Goal: Transaction & Acquisition: Purchase product/service

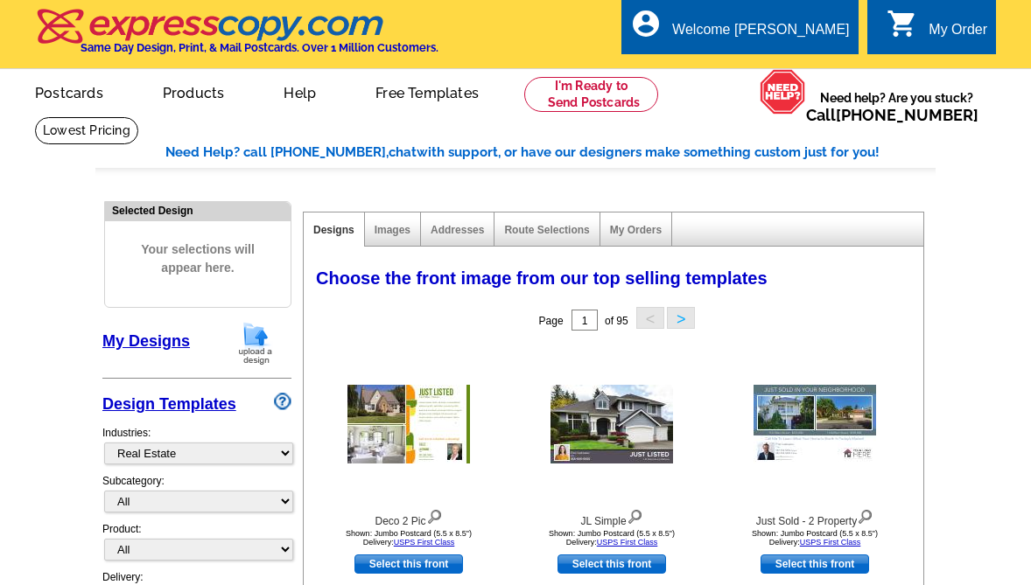
select select "785"
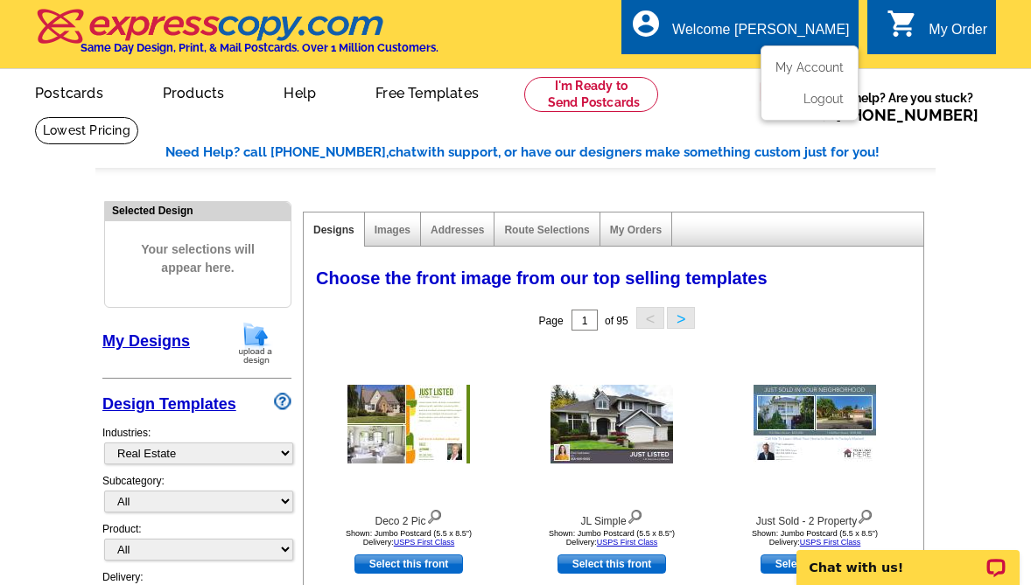
click at [794, 19] on div "account_circle Welcome Tonya My Account Logout" at bounding box center [739, 26] width 236 height 55
click at [792, 66] on link "My Account" at bounding box center [805, 67] width 75 height 16
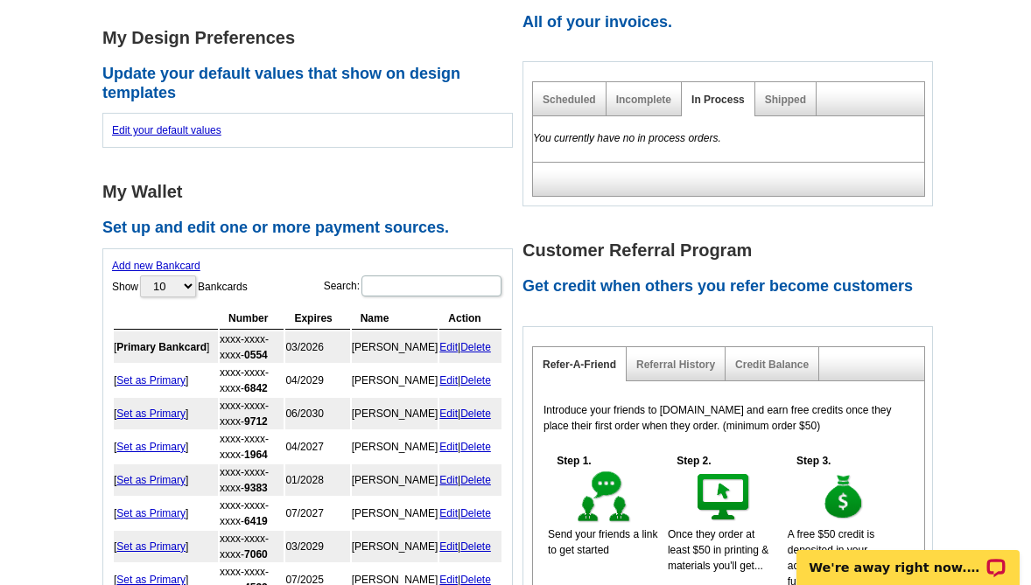
scroll to position [612, 0]
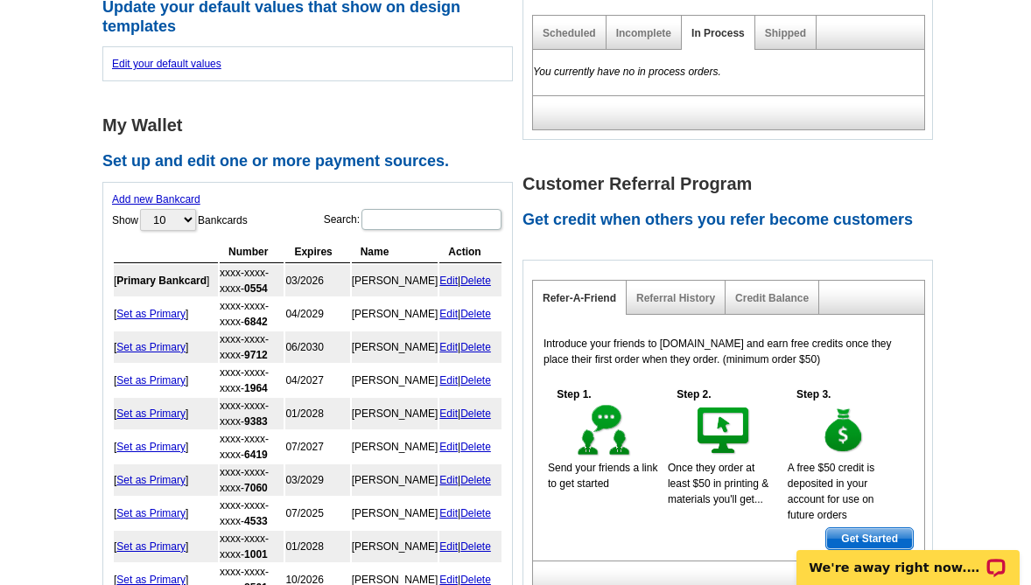
click at [642, 41] on div "Incomplete" at bounding box center [643, 33] width 75 height 34
click at [1001, 70] on main "Account Information Update your user information. Username: heather@modernrpwi.…" at bounding box center [515, 103] width 1031 height 1199
click at [631, 33] on link "Incomplete" at bounding box center [643, 33] width 55 height 12
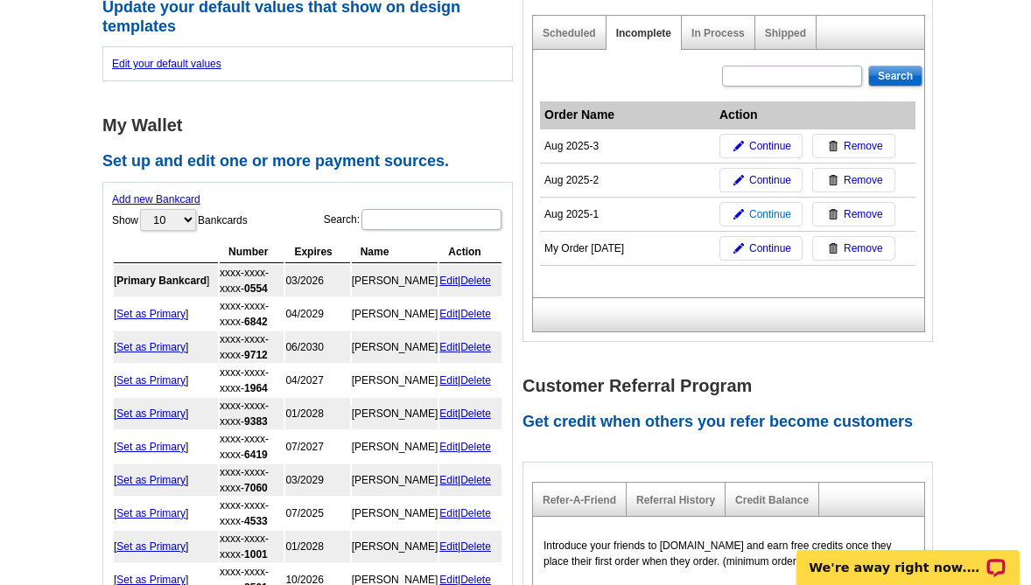
click at [776, 217] on span "Continue" at bounding box center [770, 214] width 42 height 16
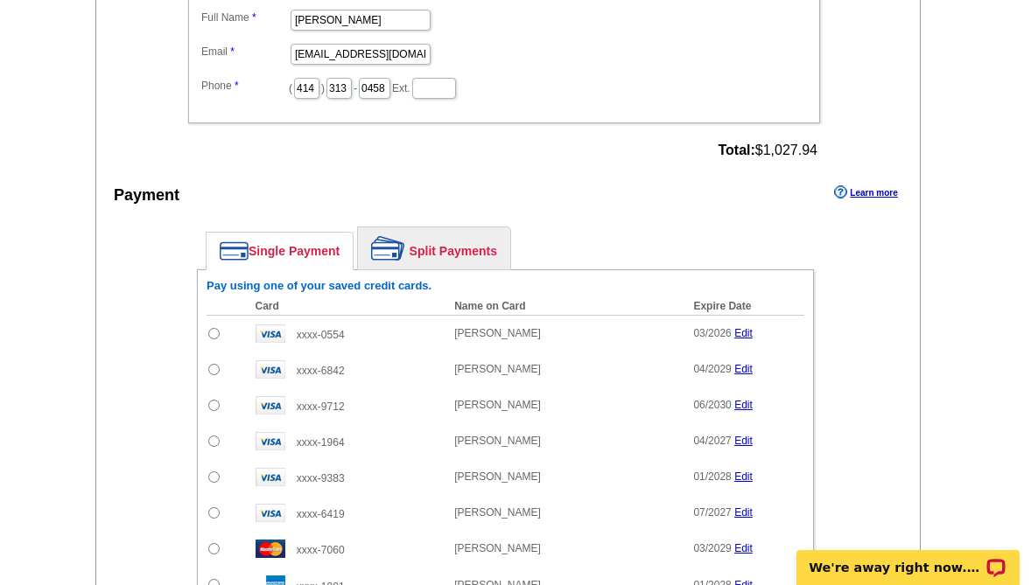
scroll to position [1400, 0]
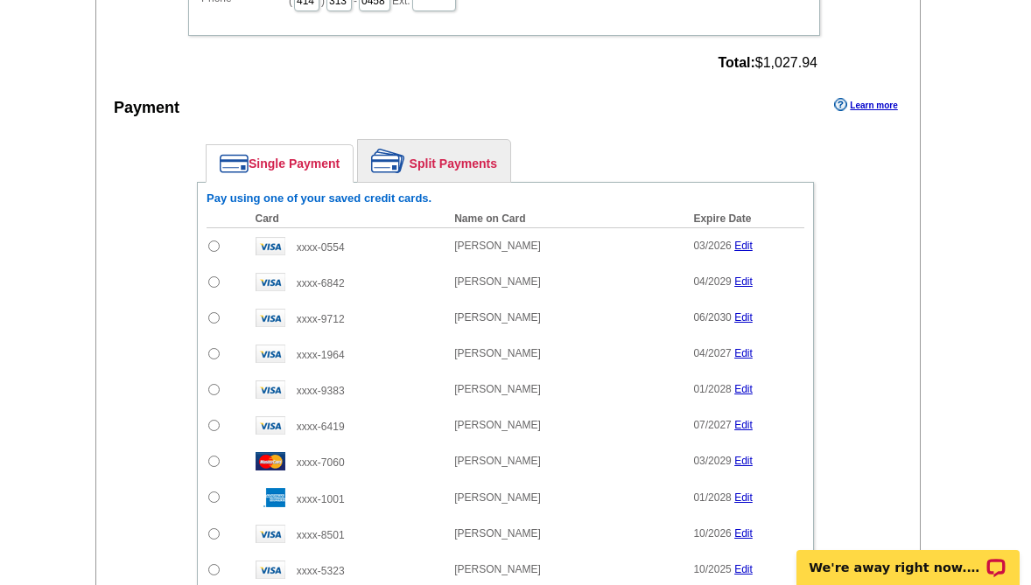
click at [416, 157] on link "Split Payments" at bounding box center [434, 161] width 152 height 42
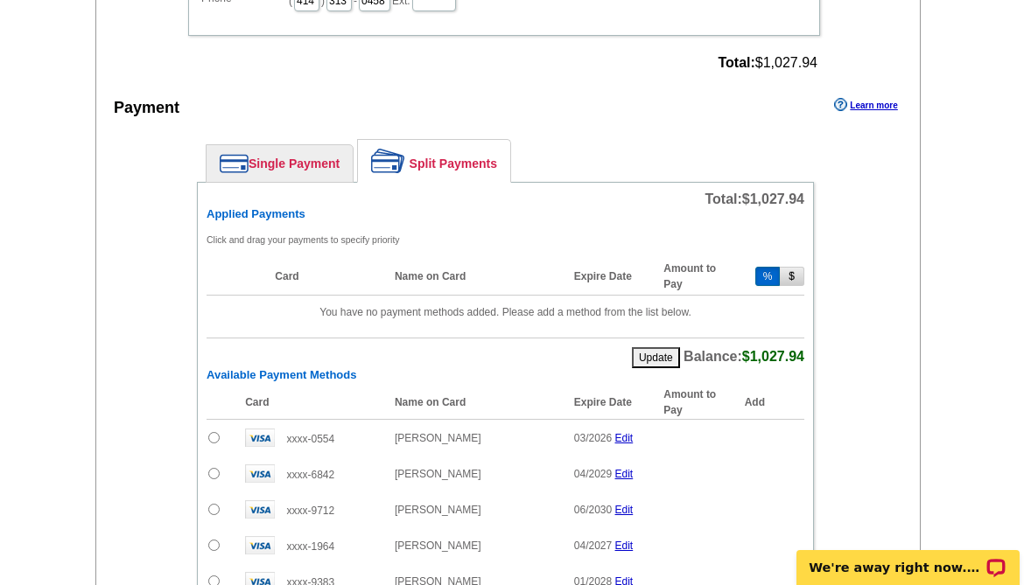
click at [794, 279] on button "$" at bounding box center [791, 276] width 24 height 19
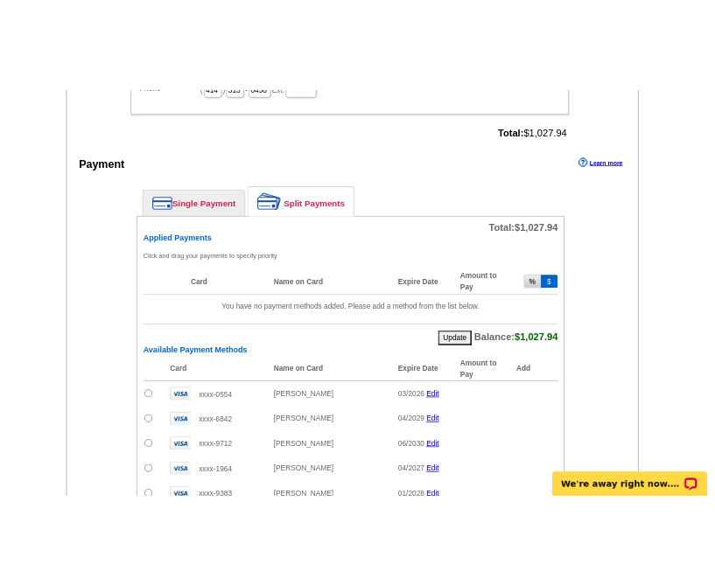
scroll to position [1575, 0]
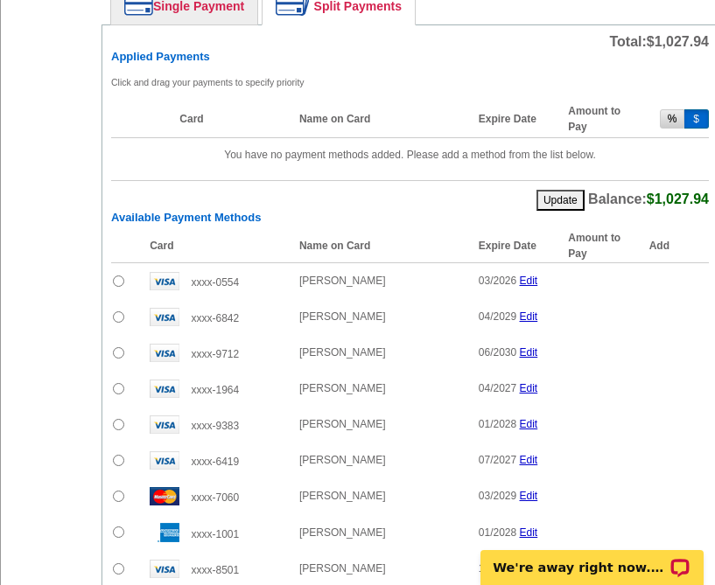
click at [118, 419] on input "radio" at bounding box center [118, 424] width 11 height 11
radio input "true"
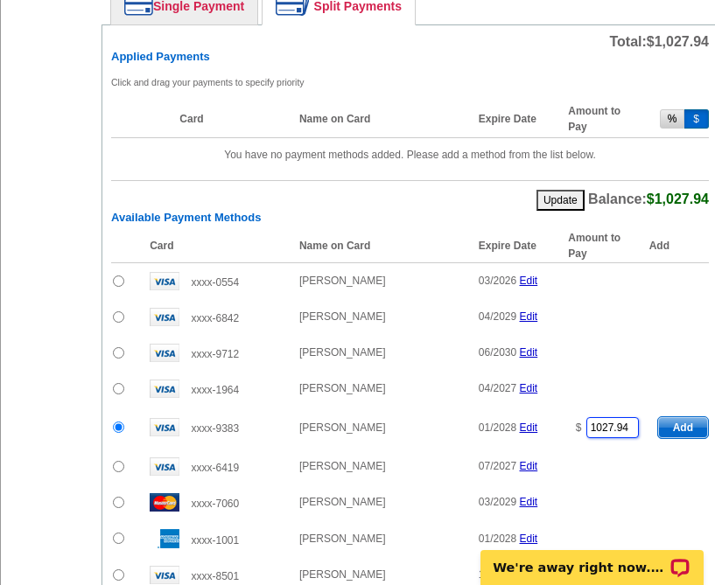
drag, startPoint x: 625, startPoint y: 413, endPoint x: 569, endPoint y: 413, distance: 55.1
click at [569, 413] on td "$ 1027.94" at bounding box center [603, 428] width 89 height 42
drag, startPoint x: 634, startPoint y: 410, endPoint x: 558, endPoint y: 413, distance: 76.2
click at [558, 413] on tr "xxxx-9383 Dawn M Drexler-Hilber 01/2028 Edit $ 1027.94 Add" at bounding box center [409, 428] width 597 height 42
click at [681, 417] on span "Add" at bounding box center [683, 427] width 50 height 21
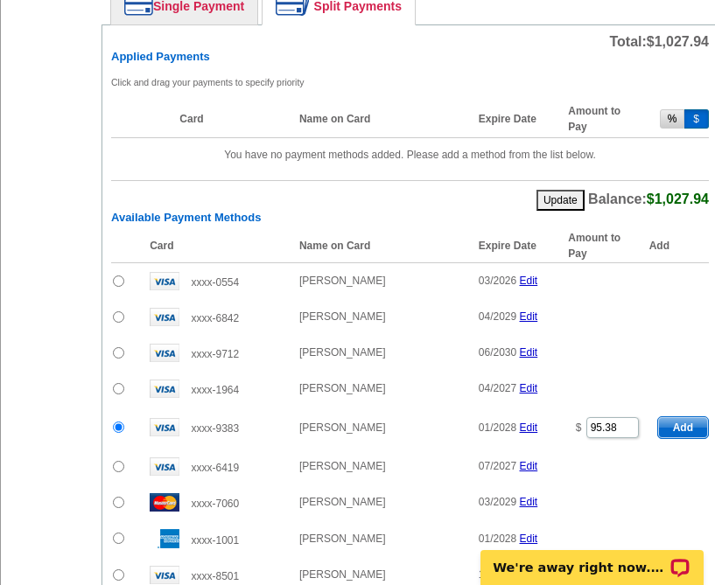
type input "1027.94"
radio input "false"
type input "932.56"
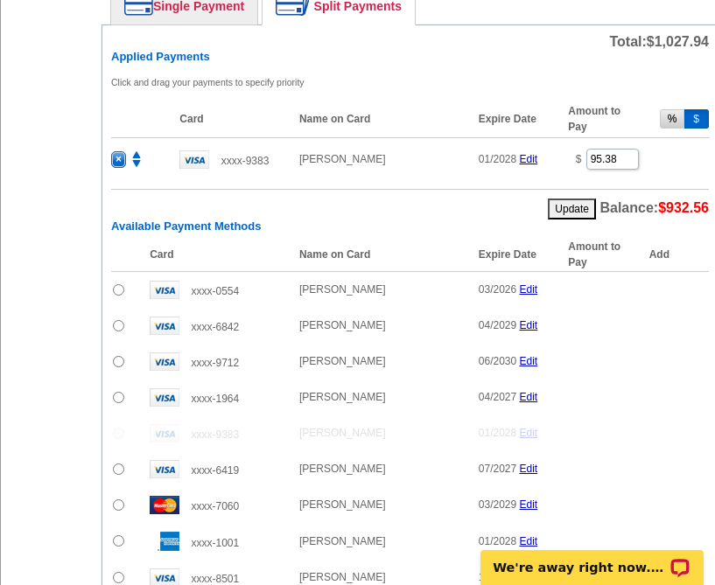
click at [117, 464] on input "radio" at bounding box center [118, 469] width 11 height 11
radio input "true"
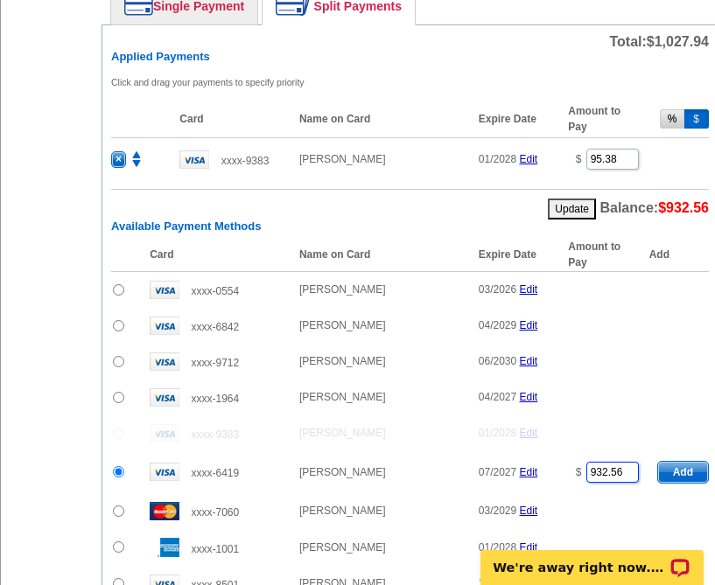
drag, startPoint x: 615, startPoint y: 458, endPoint x: 556, endPoint y: 463, distance: 58.8
click at [557, 463] on tr "xxxx-6419 Patrick Martin 07/2027 Edit $ 932.56 Add" at bounding box center [409, 472] width 597 height 42
click at [678, 451] on td "Add" at bounding box center [678, 472] width 59 height 42
click at [685, 462] on span "Add" at bounding box center [683, 472] width 50 height 21
type input "932.56"
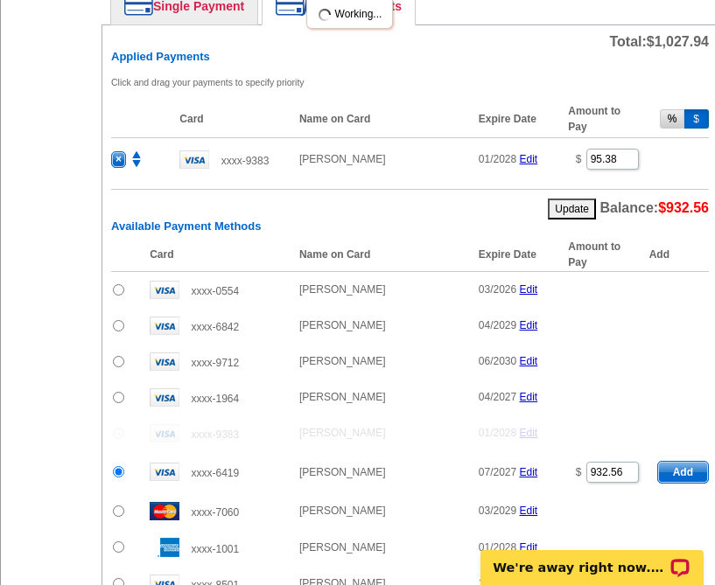
radio input "false"
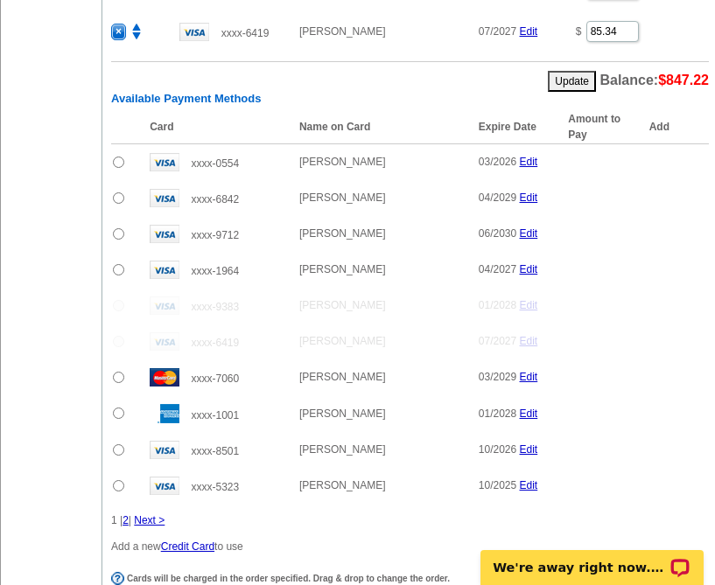
scroll to position [1750, 0]
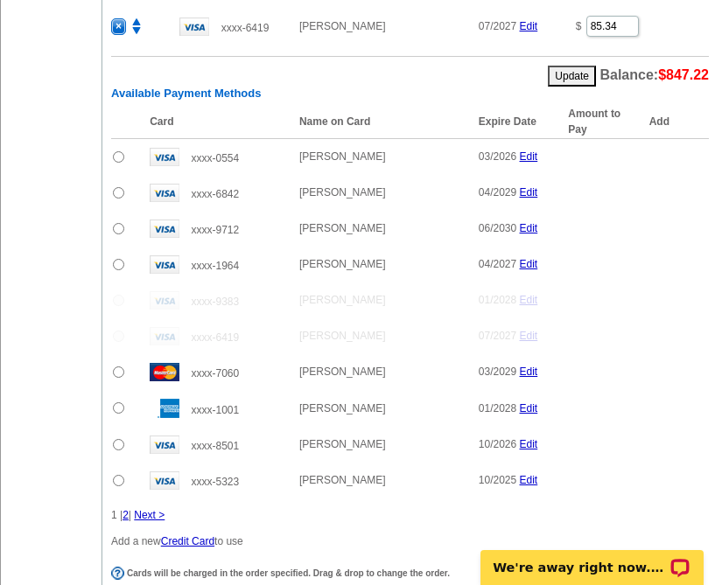
click at [143, 509] on link "Next >" at bounding box center [149, 515] width 31 height 12
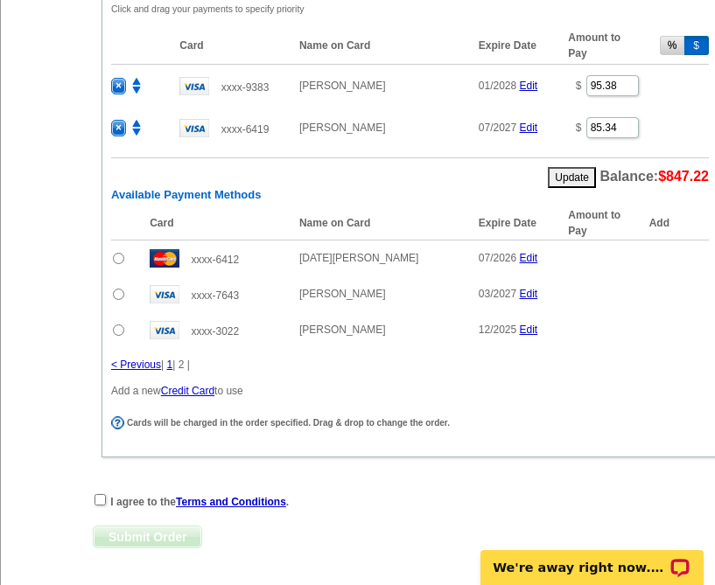
scroll to position [1575, 0]
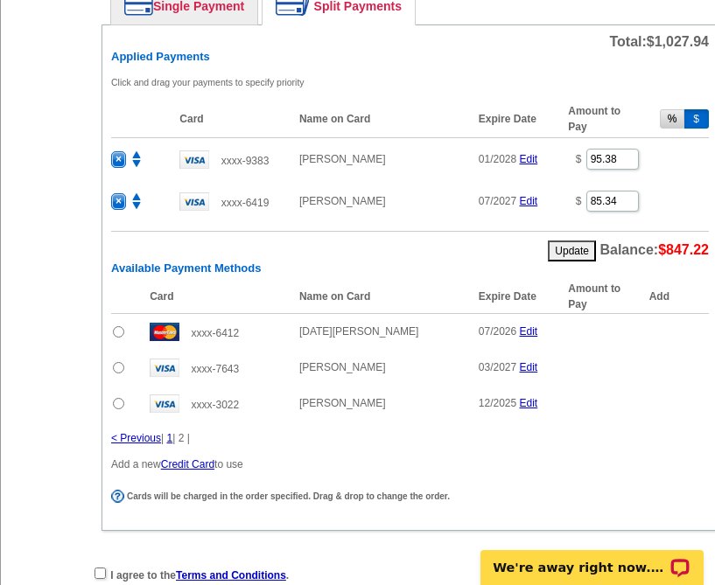
click at [122, 362] on input "radio" at bounding box center [118, 367] width 11 height 11
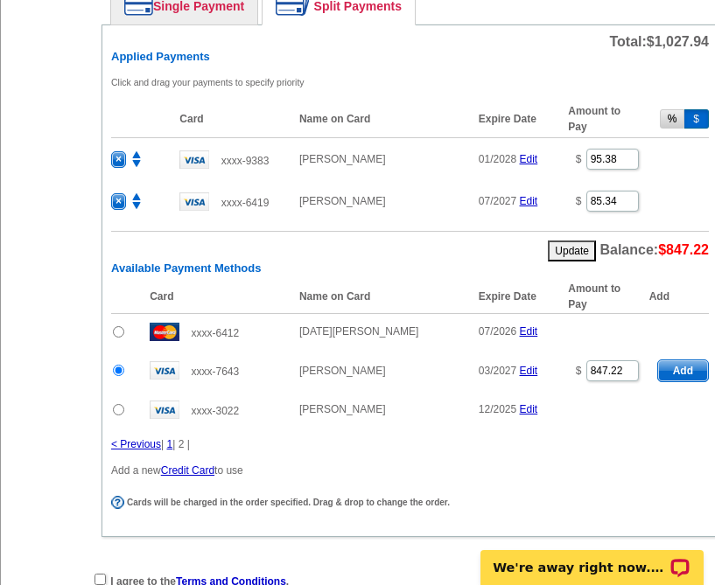
click at [682, 360] on span "Add" at bounding box center [683, 370] width 50 height 21
radio input "false"
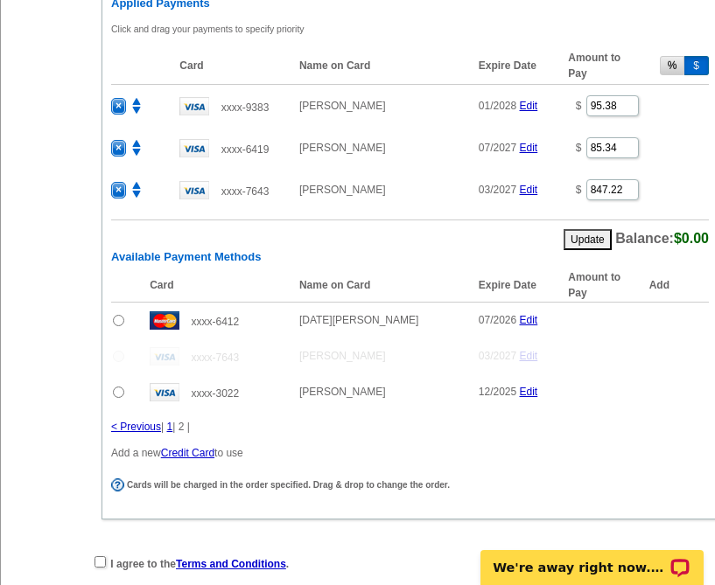
scroll to position [1662, 0]
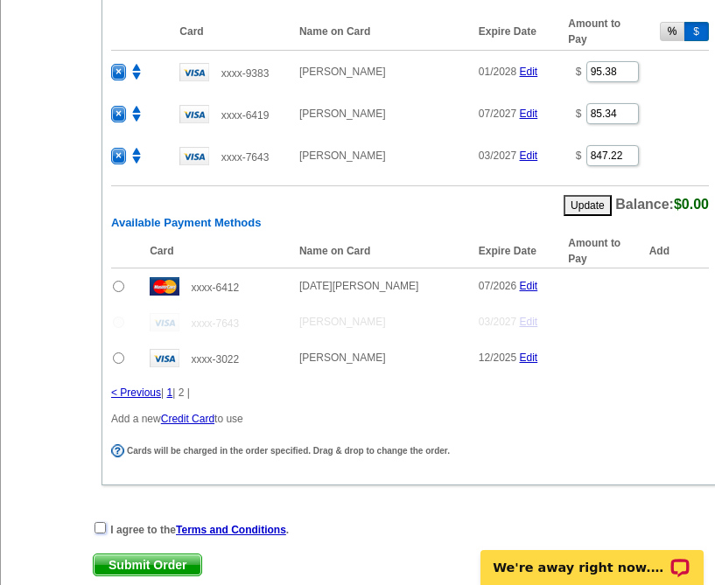
click at [99, 522] on input "checkbox" at bounding box center [99, 527] width 11 height 11
checkbox input "true"
click at [152, 555] on span "Submit Order" at bounding box center [148, 565] width 108 height 21
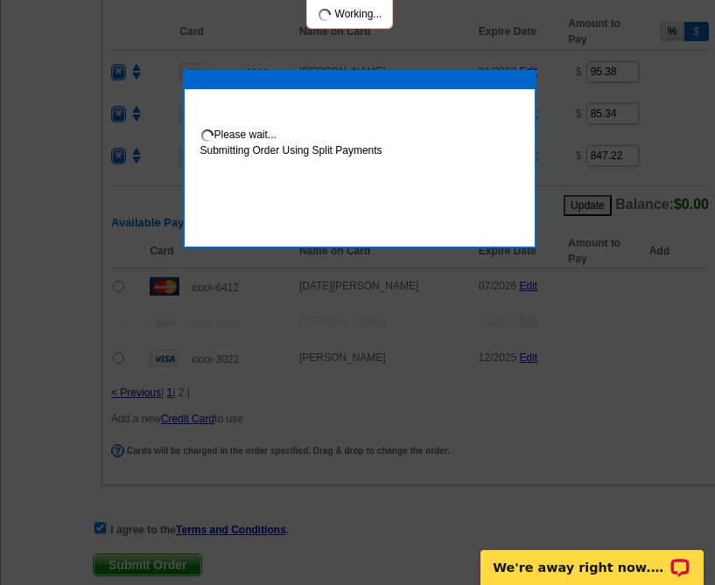
scroll to position [1750, 0]
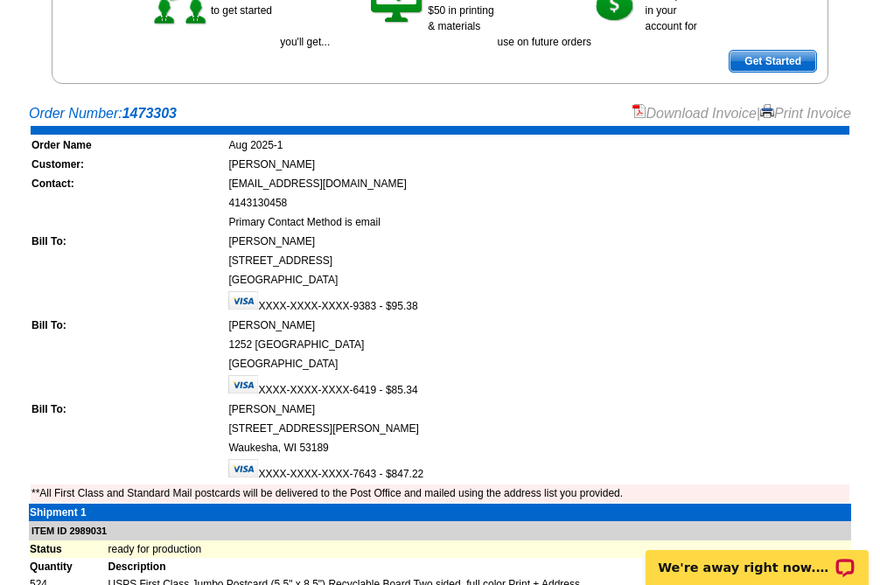
scroll to position [247, 0]
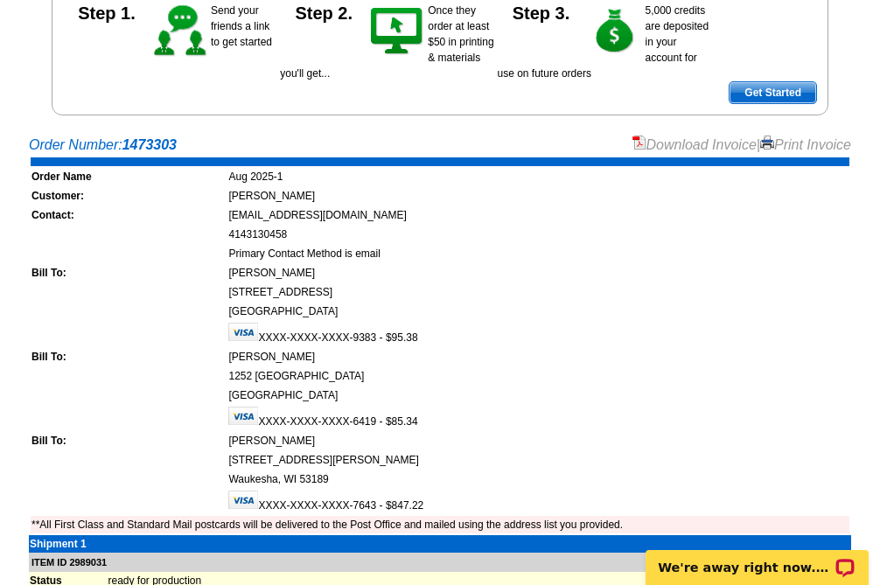
drag, startPoint x: 814, startPoint y: 145, endPoint x: 443, endPoint y: 482, distance: 501.0
click at [714, 145] on link "Print Invoice" at bounding box center [805, 144] width 91 height 15
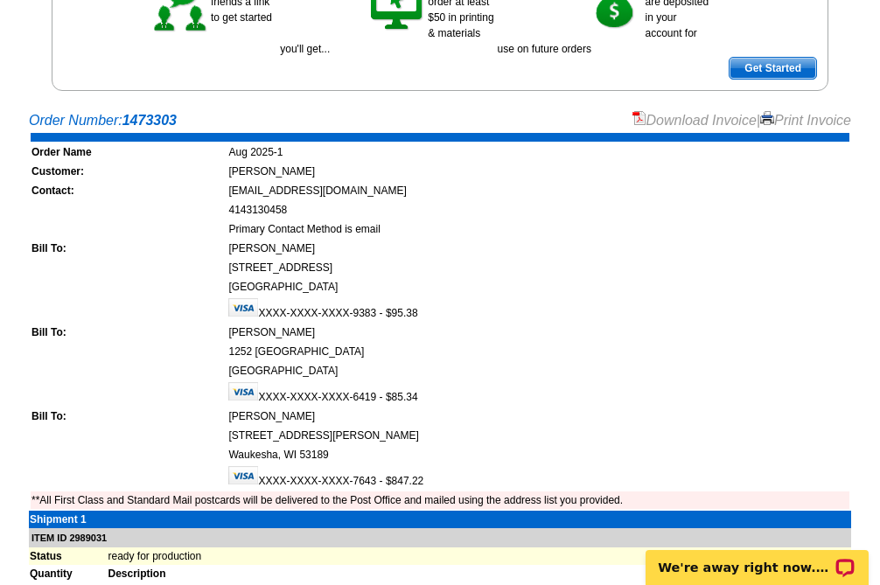
scroll to position [262, 0]
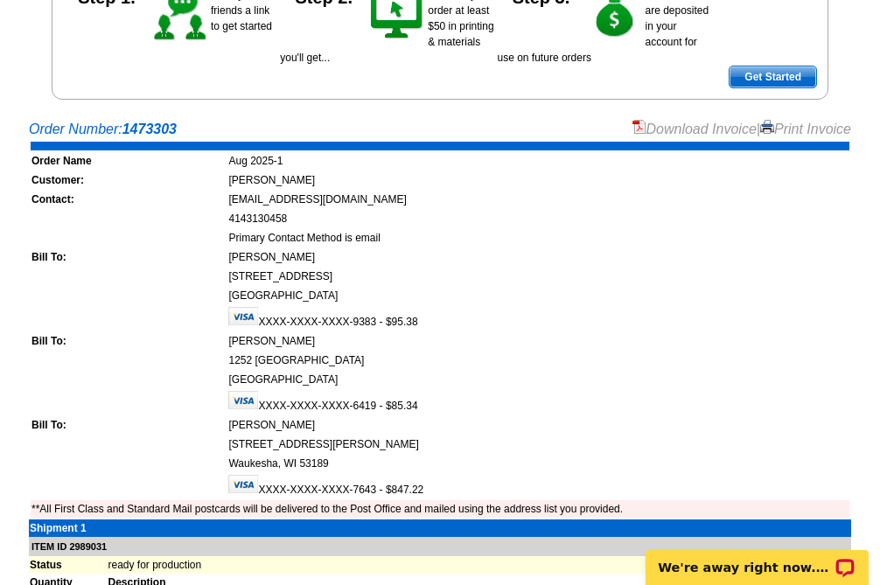
click at [122, 236] on td at bounding box center [128, 237] width 195 height 17
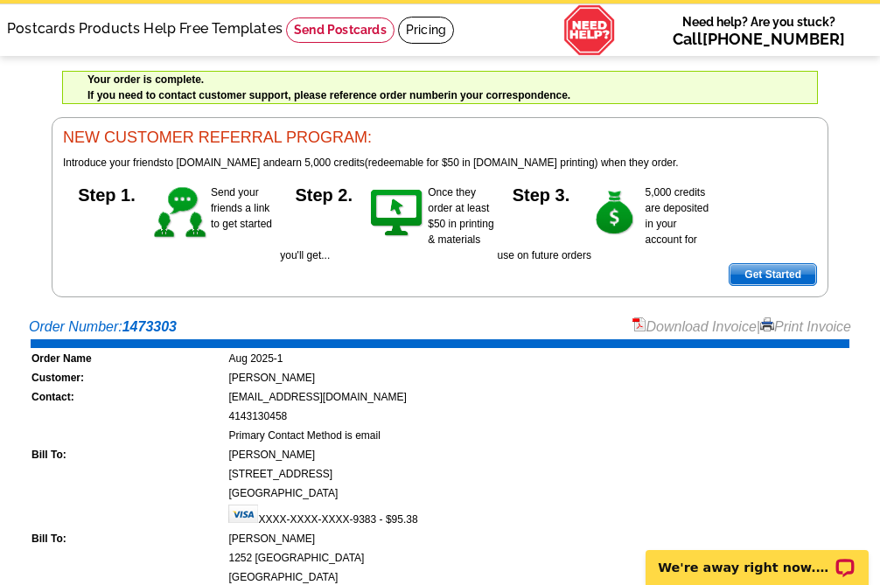
scroll to position [0, 0]
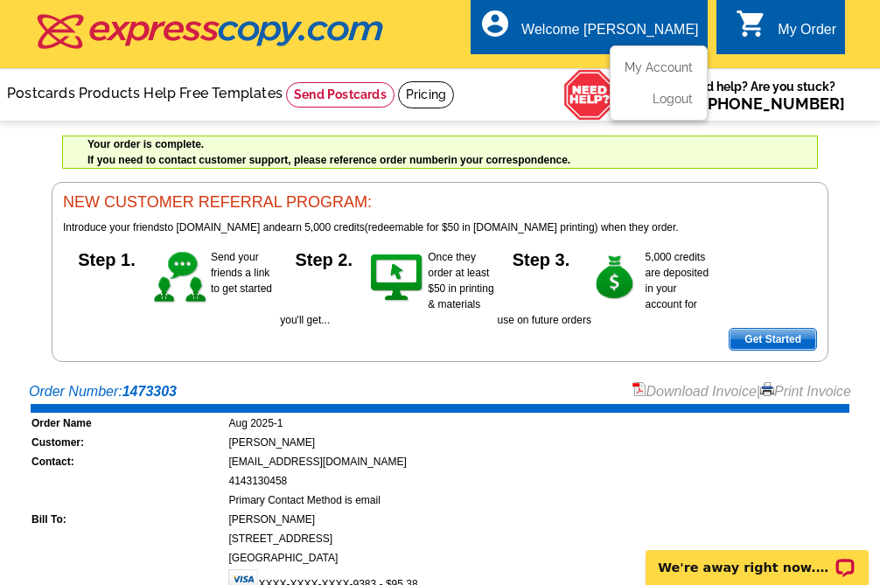
click at [653, 18] on div "account_circle Welcome [PERSON_NAME] My Account Logout" at bounding box center [589, 26] width 236 height 55
click at [664, 70] on link "My Account" at bounding box center [655, 67] width 75 height 16
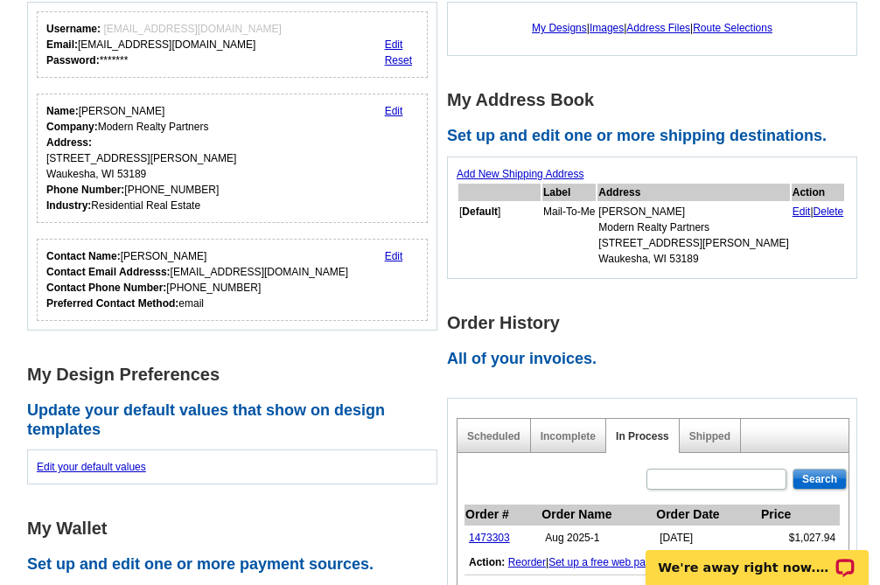
scroll to position [262, 0]
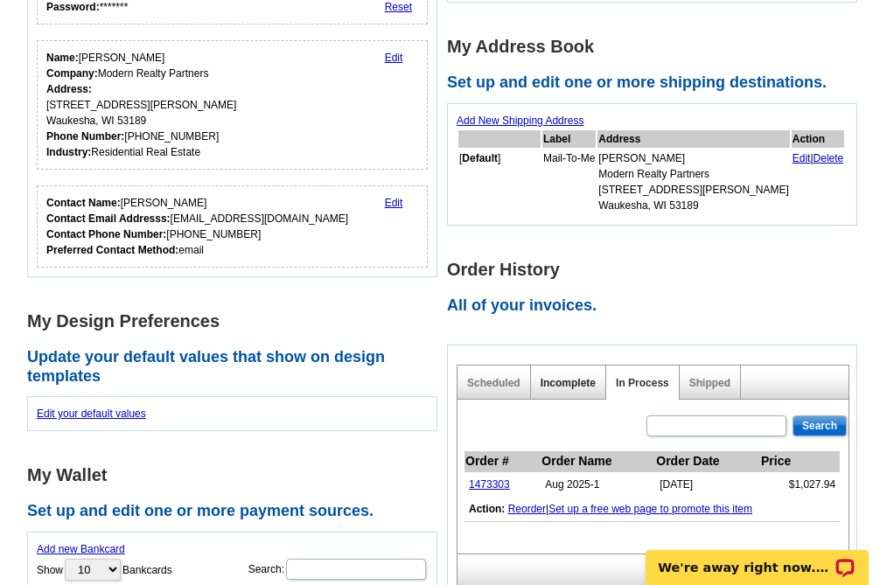
click at [572, 386] on link "Incomplete" at bounding box center [568, 383] width 55 height 12
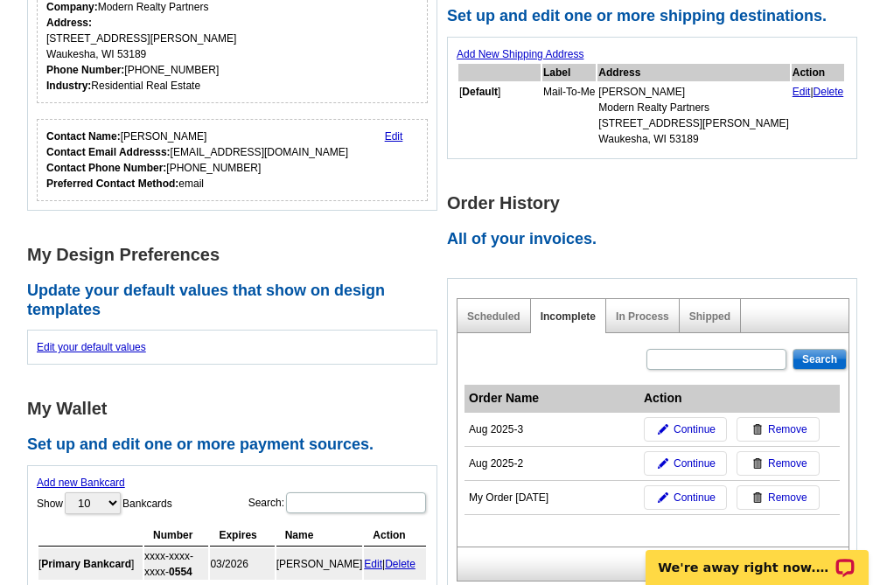
scroll to position [350, 0]
